Goal: Navigation & Orientation: Find specific page/section

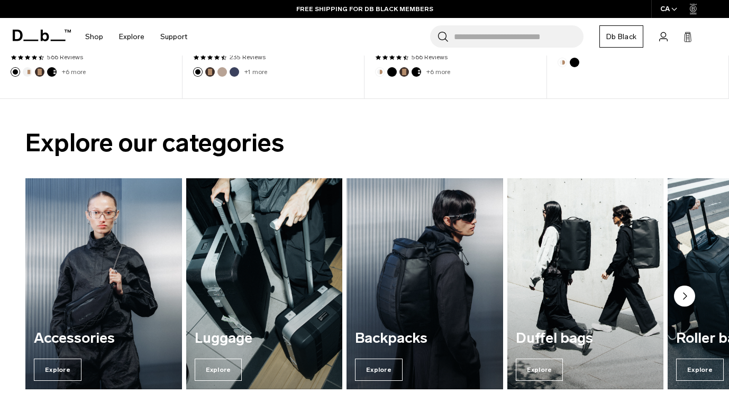
scroll to position [648, 0]
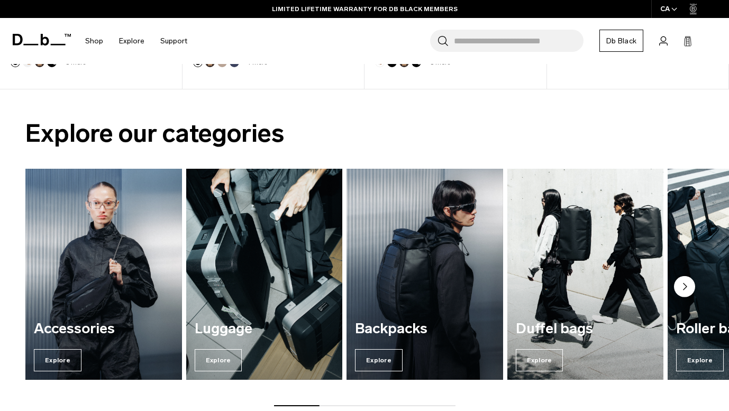
click at [585, 245] on img "4 / 7" at bounding box center [585, 275] width 161 height 218
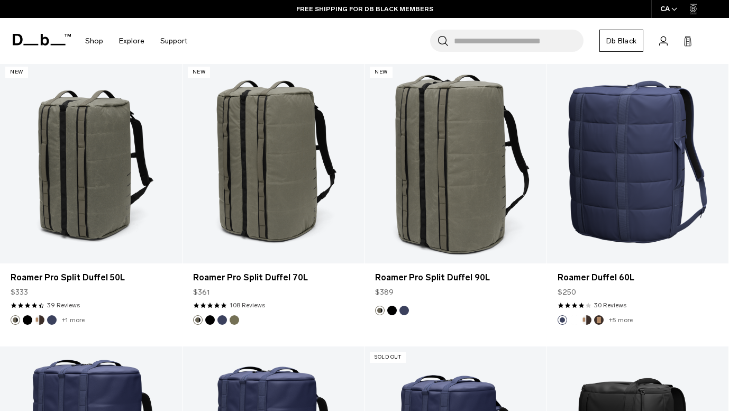
scroll to position [306, 0]
